Goal: Task Accomplishment & Management: Manage account settings

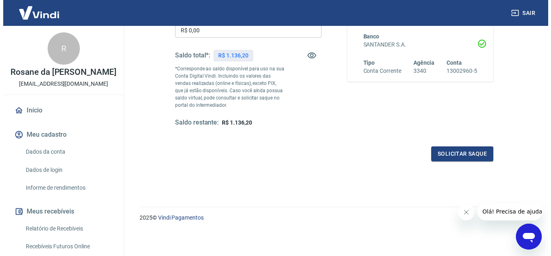
scroll to position [70, 0]
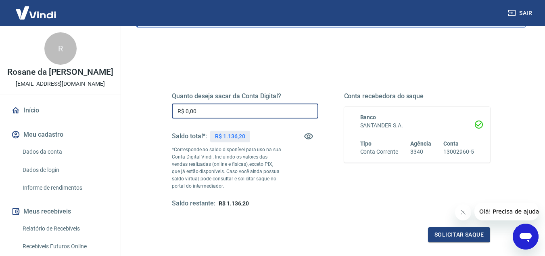
click at [207, 109] on input "R$ 0,00" at bounding box center [245, 110] width 147 height 15
click at [200, 109] on input "R$ 0,00" at bounding box center [245, 110] width 147 height 15
drag, startPoint x: 200, startPoint y: 109, endPoint x: 175, endPoint y: 113, distance: 24.8
click at [175, 113] on input "R$ 0,00" at bounding box center [245, 110] width 147 height 15
type input "R$ 736,20"
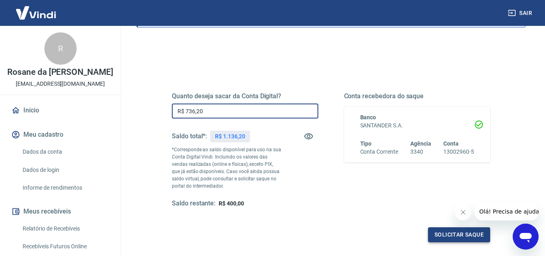
click at [449, 238] on button "Solicitar saque" at bounding box center [459, 234] width 62 height 15
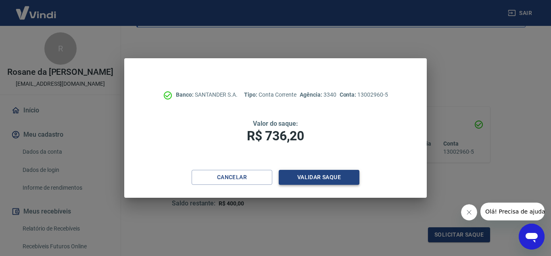
click at [342, 181] on button "Validar saque" at bounding box center [319, 177] width 81 height 15
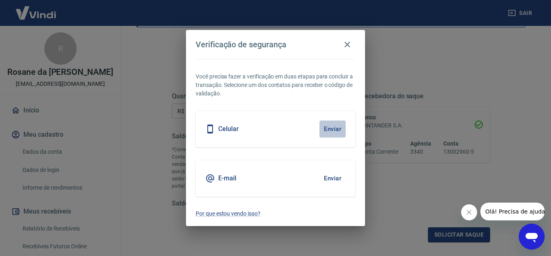
click at [337, 131] on button "Enviar" at bounding box center [333, 128] width 26 height 17
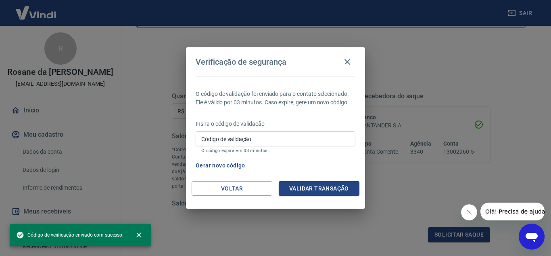
click at [306, 146] on input "Código de validação" at bounding box center [276, 138] width 160 height 15
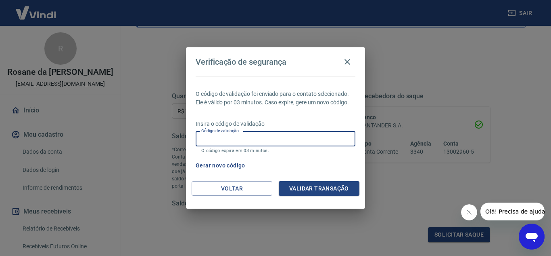
click at [225, 166] on button "Gerar novo código" at bounding box center [221, 165] width 56 height 15
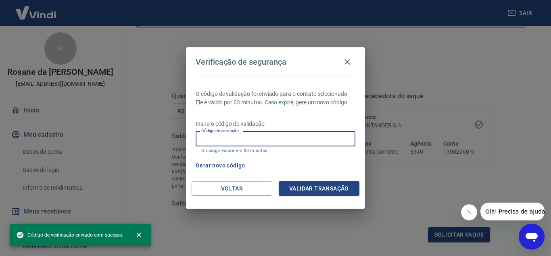
click at [270, 142] on input "Código de validação" at bounding box center [276, 138] width 160 height 15
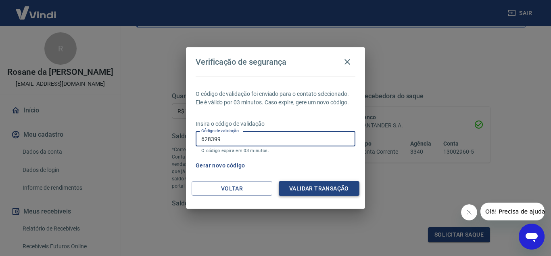
type input "628399"
click at [314, 181] on button "Validar transação" at bounding box center [319, 188] width 81 height 15
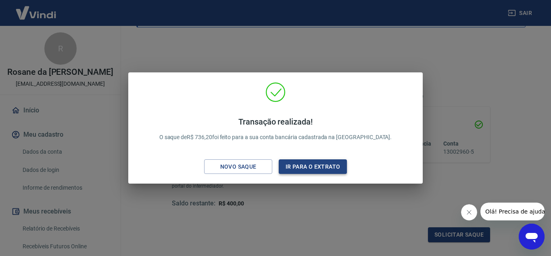
click at [329, 168] on button "Ir para o extrato" at bounding box center [313, 166] width 68 height 15
